Goal: Transaction & Acquisition: Purchase product/service

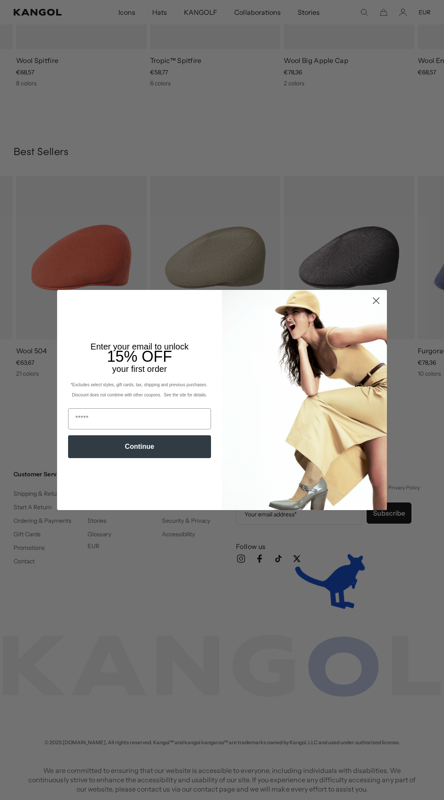
scroll to position [0, 174]
